Goal: Task Accomplishment & Management: Manage account settings

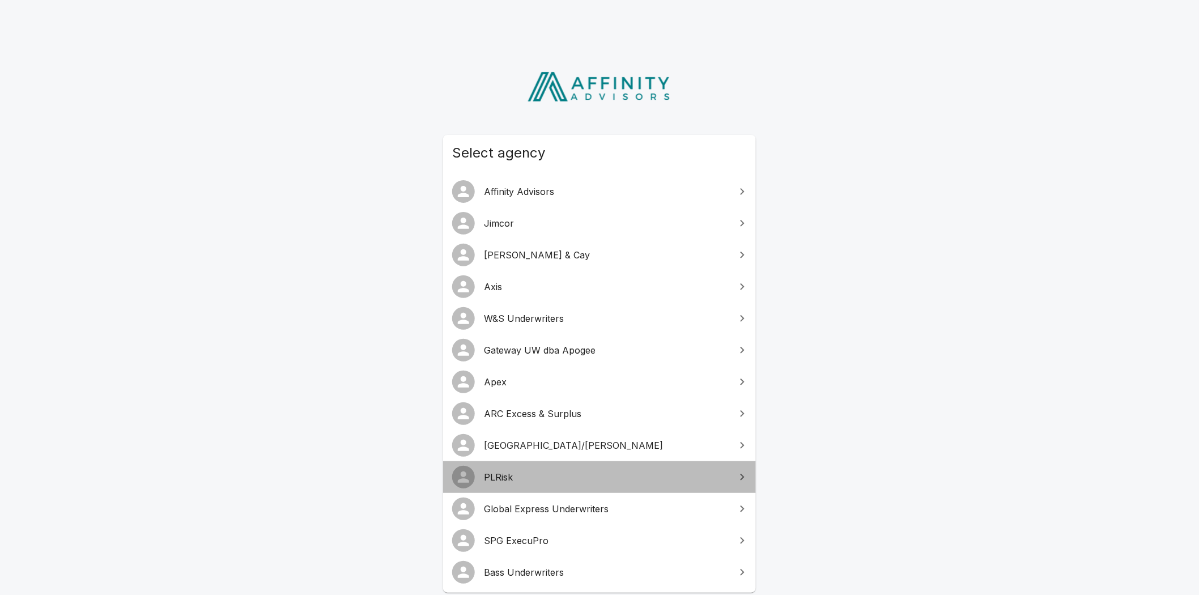
click at [536, 459] on span "PLRisk" at bounding box center [606, 477] width 245 height 14
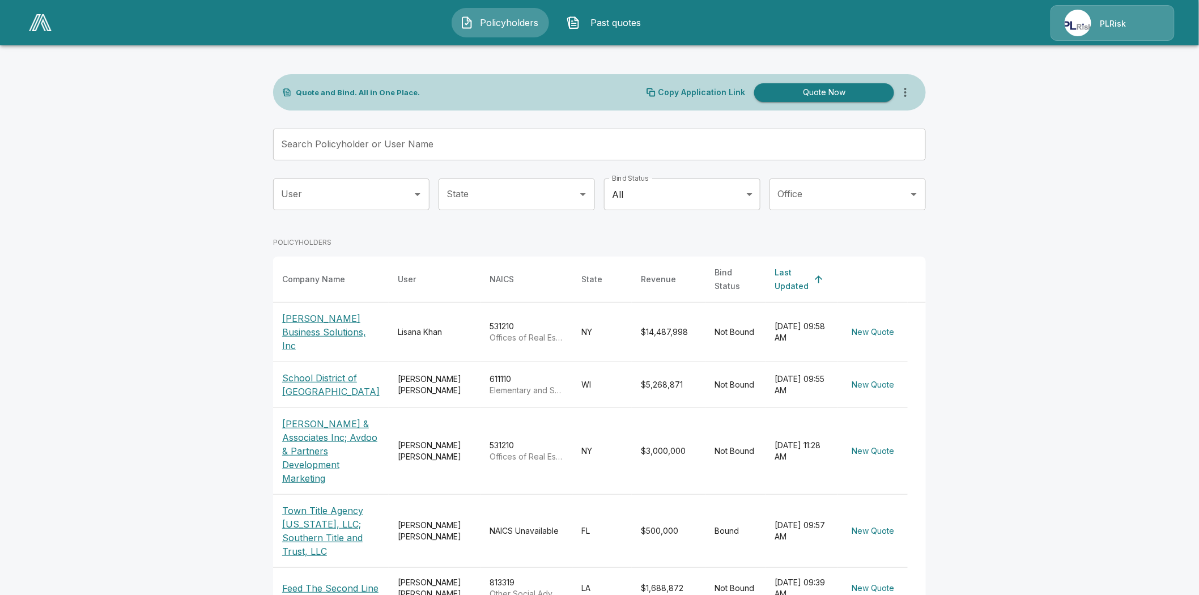
click at [1105, 17] on div "PLRisk" at bounding box center [1113, 22] width 26 height 13
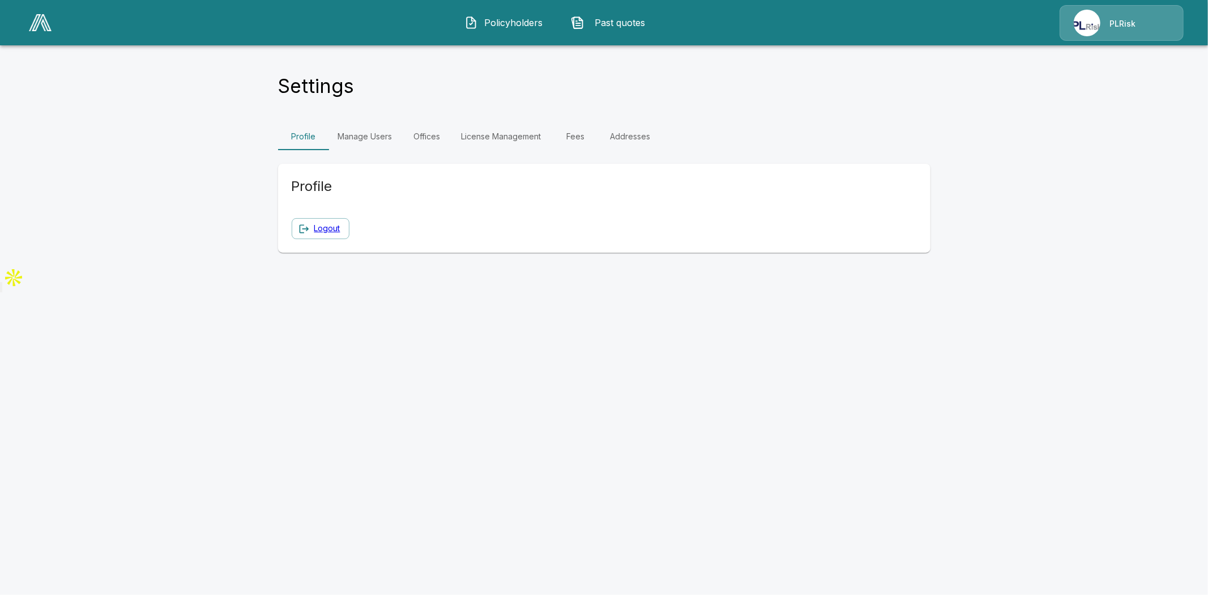
click at [576, 135] on link "Fees" at bounding box center [576, 136] width 51 height 27
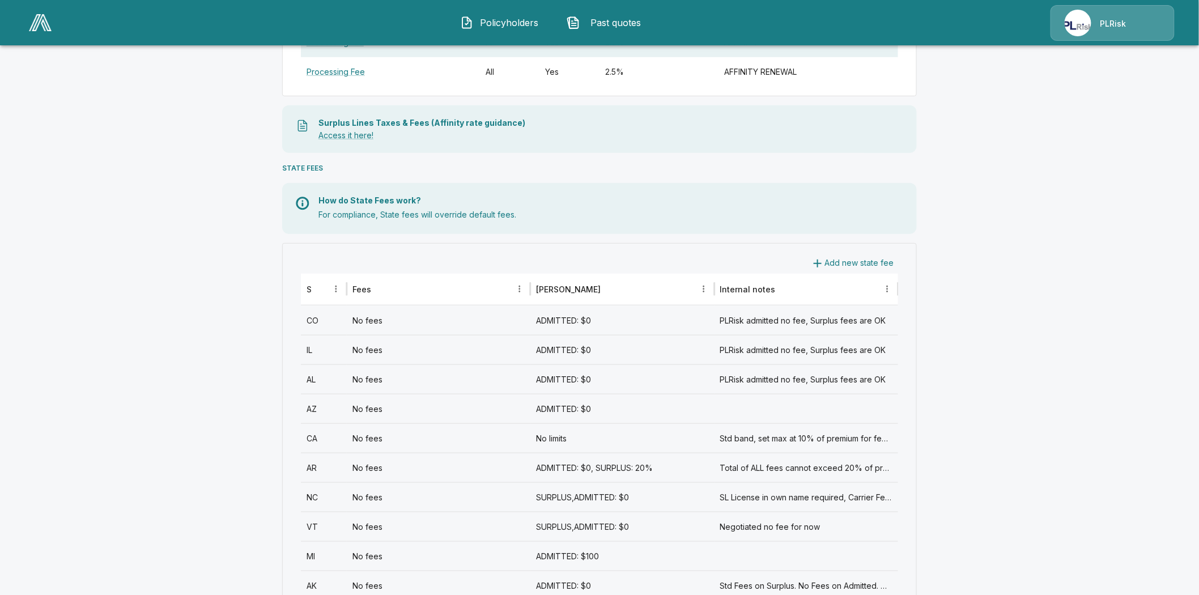
scroll to position [314, 0]
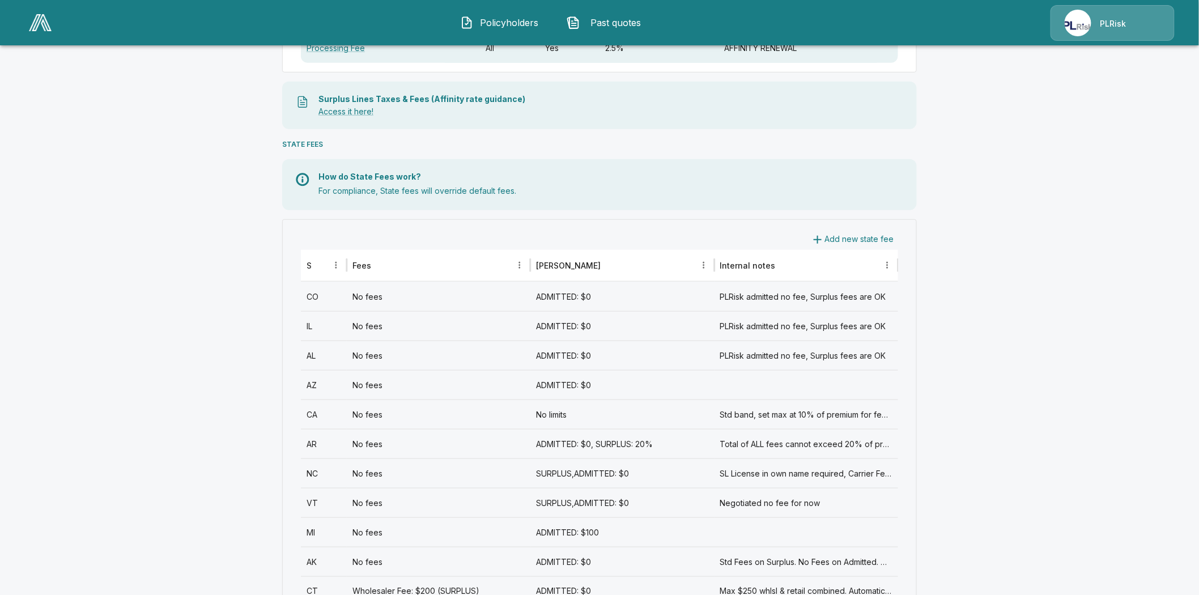
click at [580, 295] on div "ADMITTED: $0" at bounding box center [622, 296] width 184 height 29
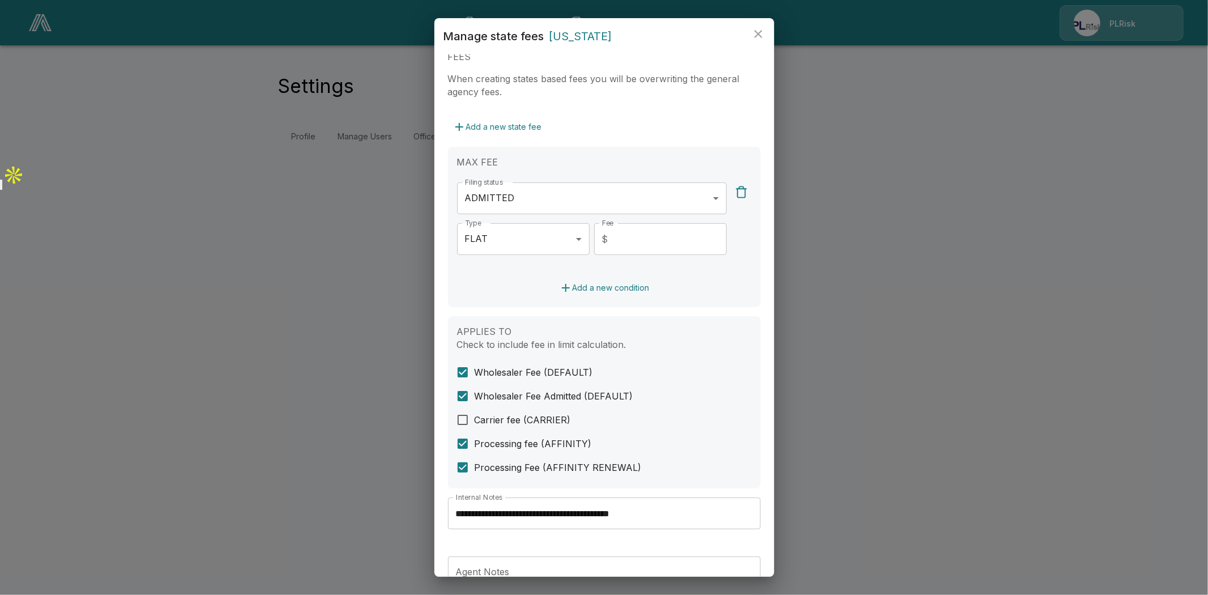
scroll to position [252, 0]
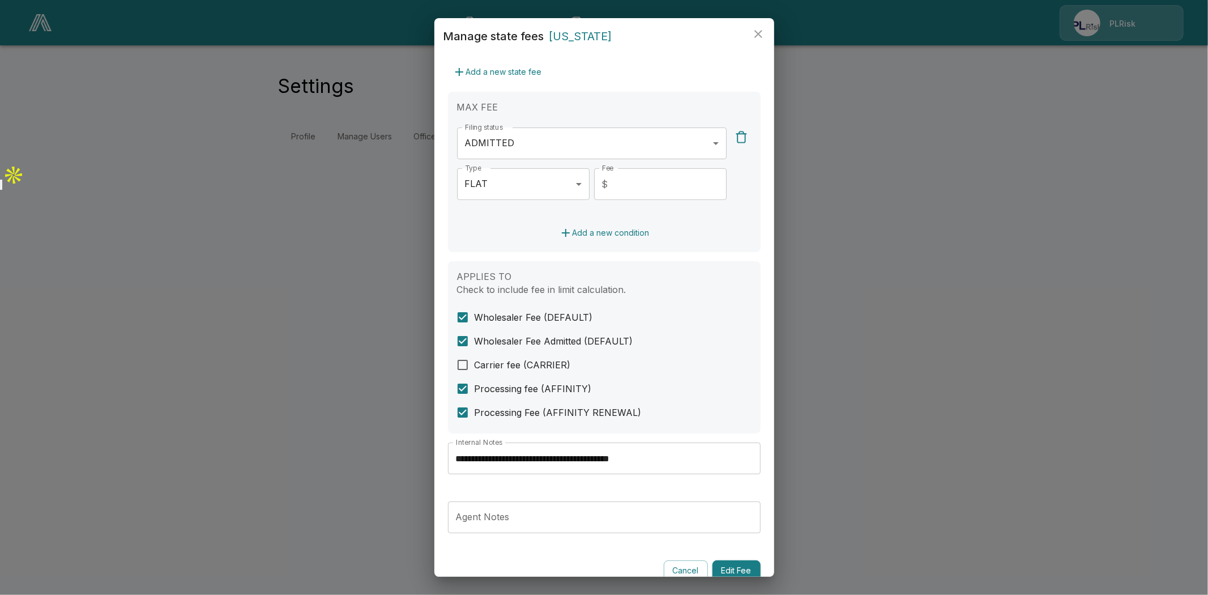
click at [609, 454] on input "**********" at bounding box center [604, 458] width 313 height 32
